Goal: Information Seeking & Learning: Learn about a topic

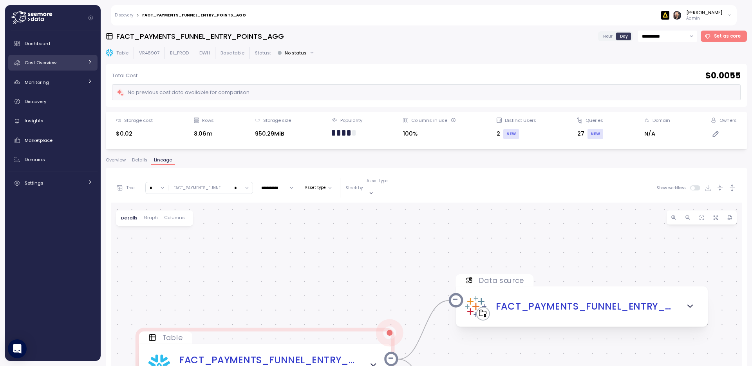
click at [37, 63] on span "Cost Overview" at bounding box center [41, 63] width 32 height 6
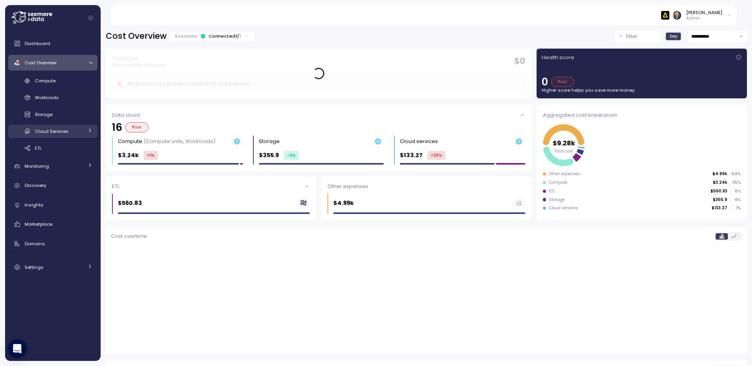
click at [49, 133] on span "Cloud Services" at bounding box center [52, 131] width 34 height 6
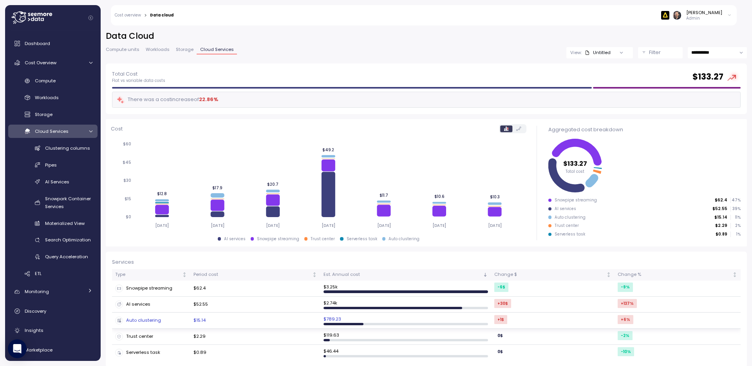
click at [148, 319] on div "Auto clustering" at bounding box center [151, 321] width 72 height 8
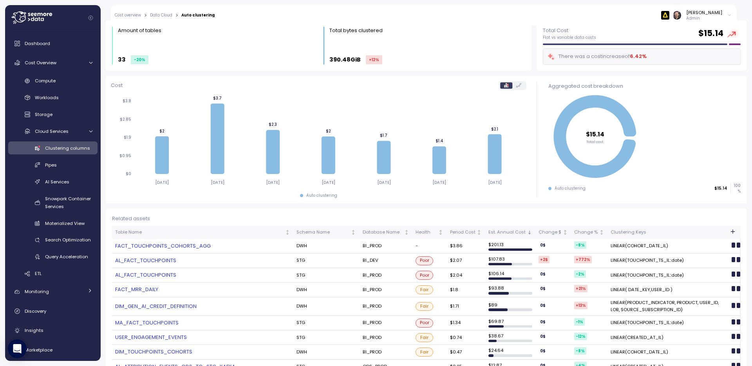
scroll to position [11, 0]
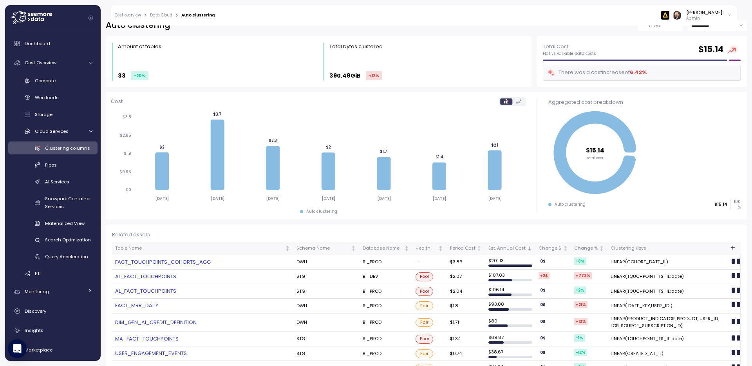
click at [633, 276] on td "LINEAR(TOUCHPOINT_TS_IL::date)" at bounding box center [668, 277] width 121 height 14
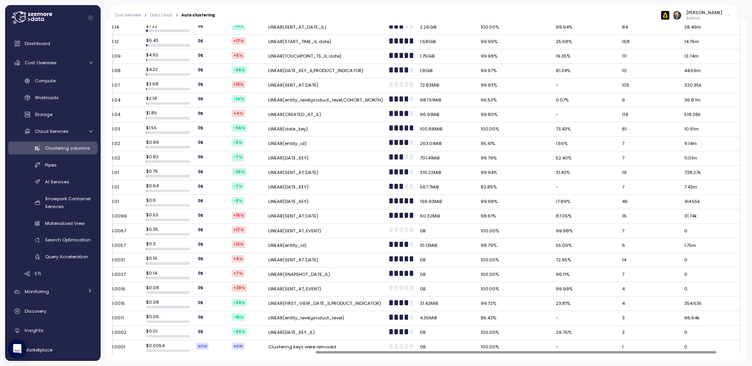
scroll to position [0, 344]
click at [702, 351] on div at bounding box center [534, 352] width 401 height 2
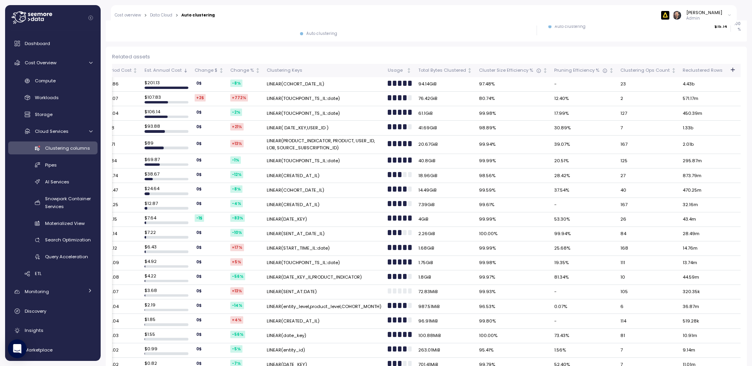
scroll to position [188, 0]
click at [449, 99] on td "76.42GiB" at bounding box center [445, 99] width 61 height 14
click at [403, 99] on div at bounding box center [405, 98] width 4 height 5
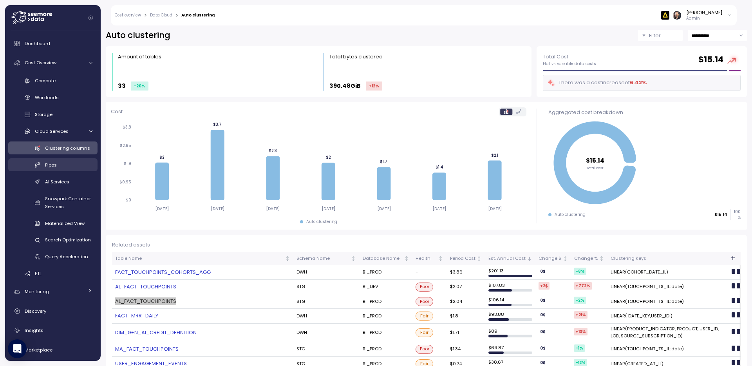
scroll to position [0, 0]
drag, startPoint x: 147, startPoint y: 113, endPoint x: 12, endPoint y: 161, distance: 143.4
click at [0, 0] on div "**********" at bounding box center [376, 183] width 752 height 366
